Goal: Task Accomplishment & Management: Manage account settings

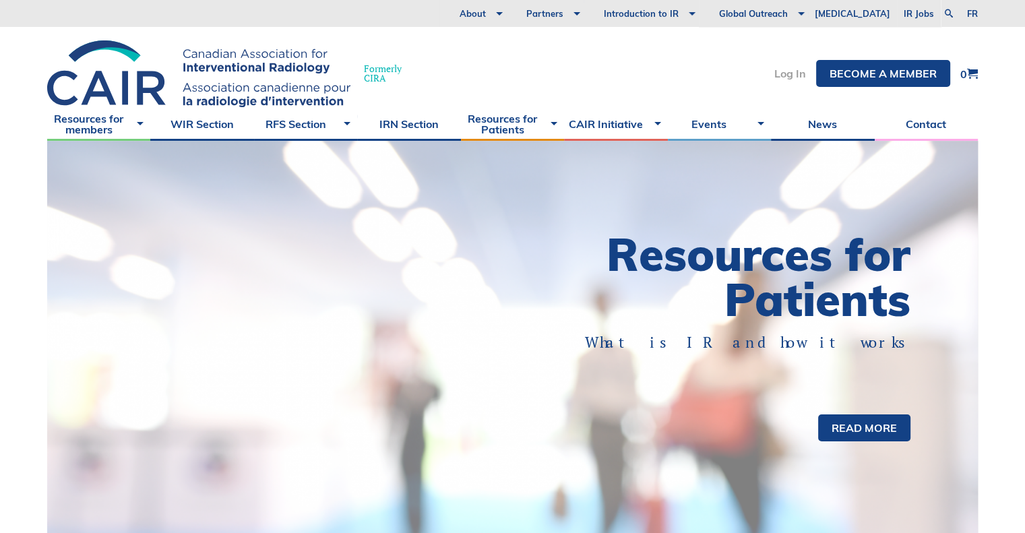
click at [784, 78] on link "Log In" at bounding box center [790, 73] width 32 height 11
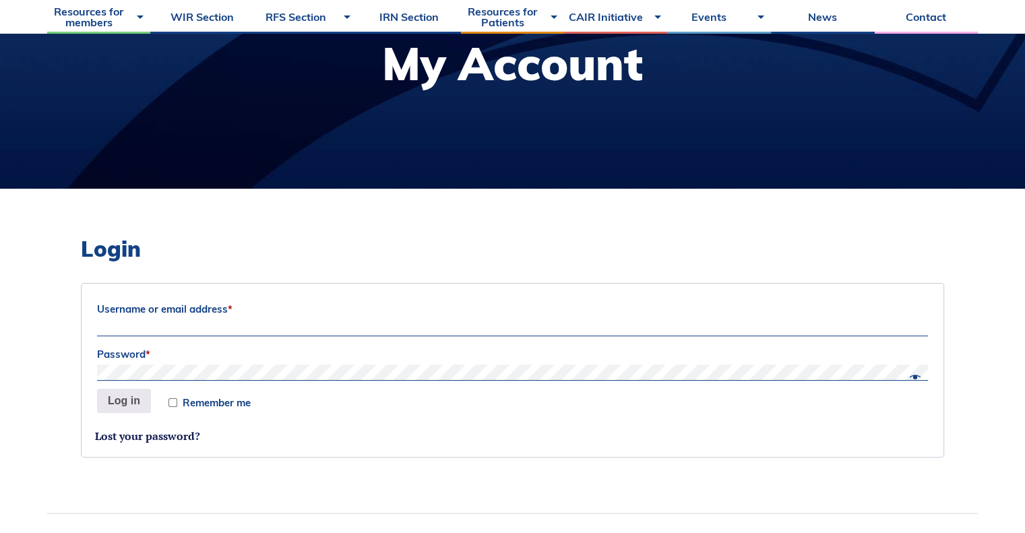
scroll to position [204, 0]
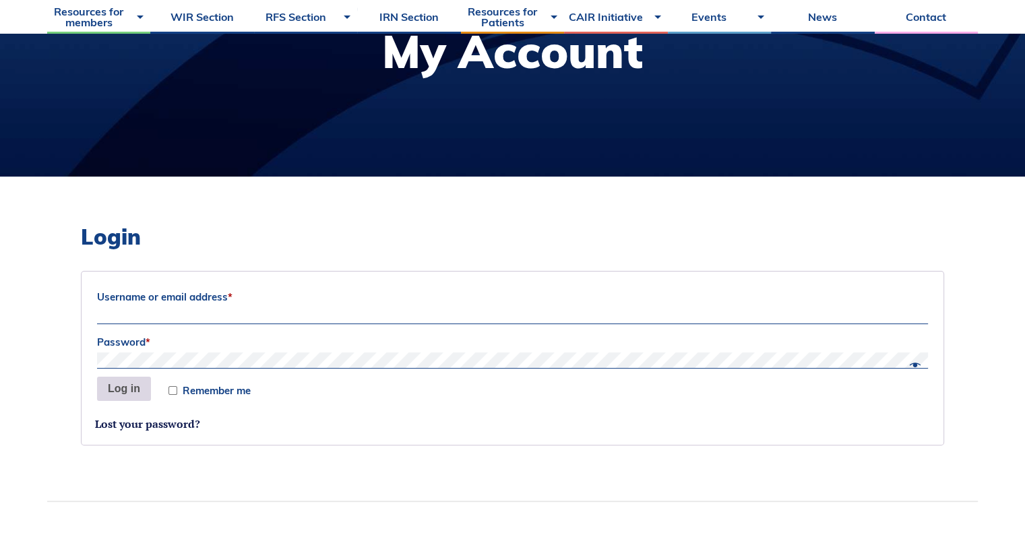
type input "Siri"
click at [119, 385] on button "Log in" at bounding box center [124, 389] width 54 height 24
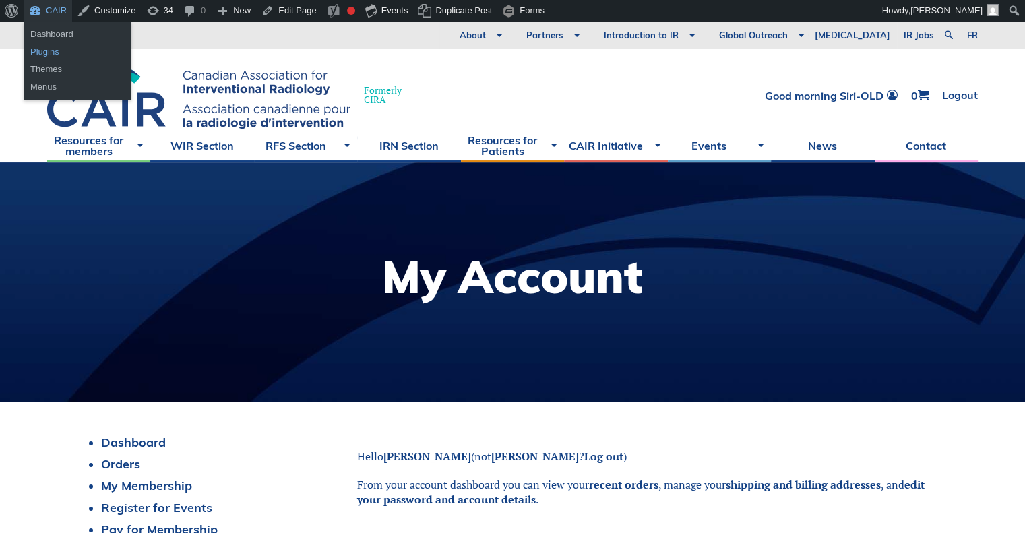
click at [46, 43] on link "Plugins" at bounding box center [78, 52] width 108 height 18
